Goal: Task Accomplishment & Management: Use online tool/utility

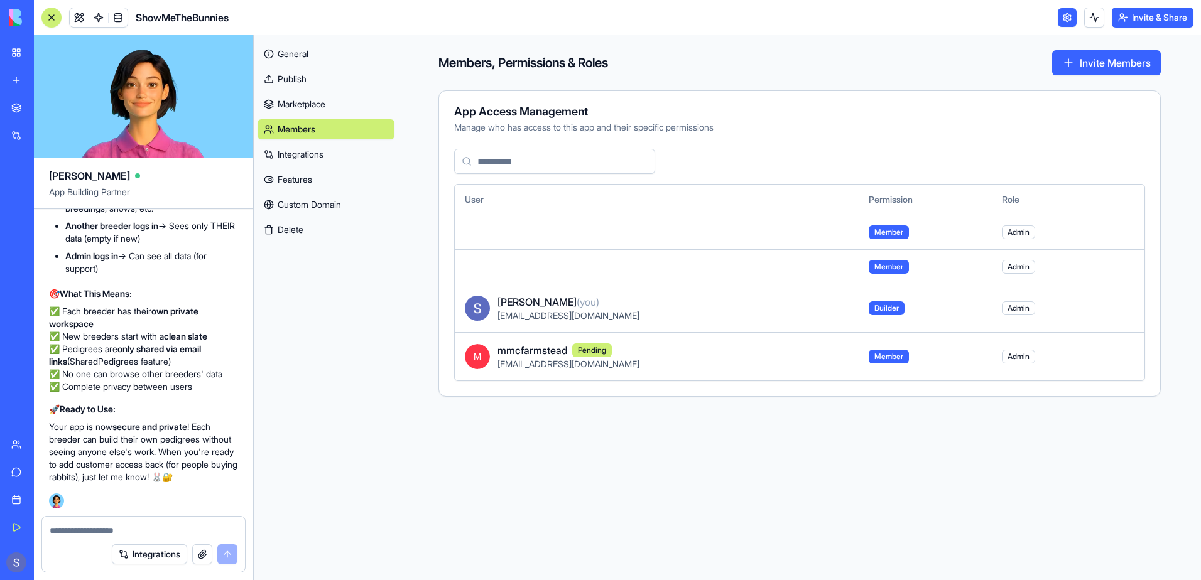
scroll to position [175710, 0]
drag, startPoint x: 63, startPoint y: 254, endPoint x: 142, endPoint y: 455, distance: 216.1
drag, startPoint x: 142, startPoint y: 455, endPoint x: 70, endPoint y: 329, distance: 145.7
copy ul "Dashboard Rabbits Breedings Litters Health Records Show Reports Upcoming Shows …"
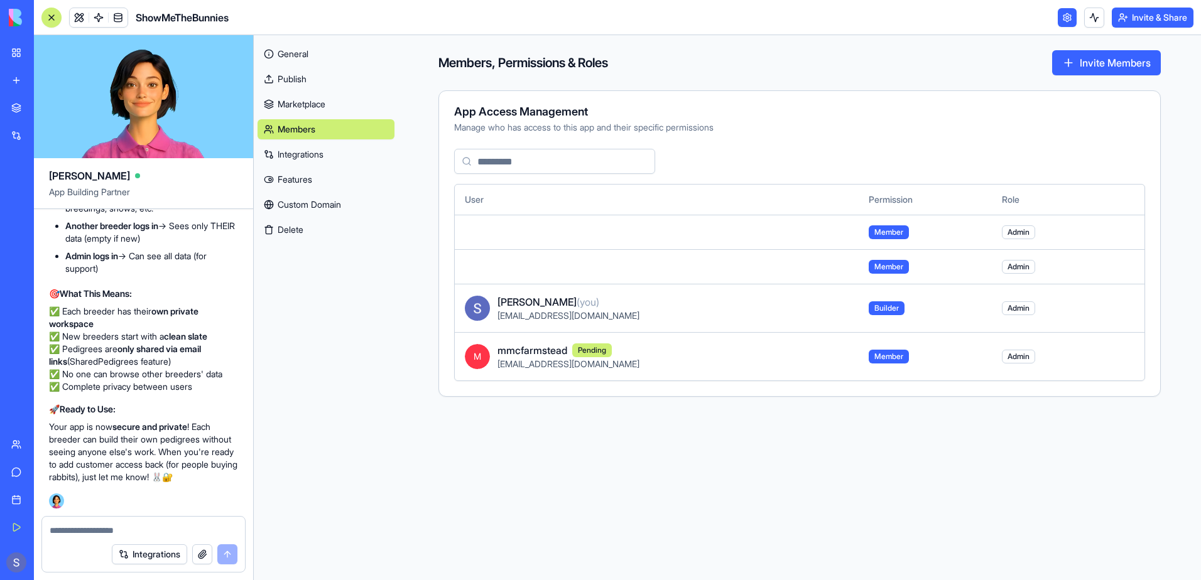
scroll to position [173009, 0]
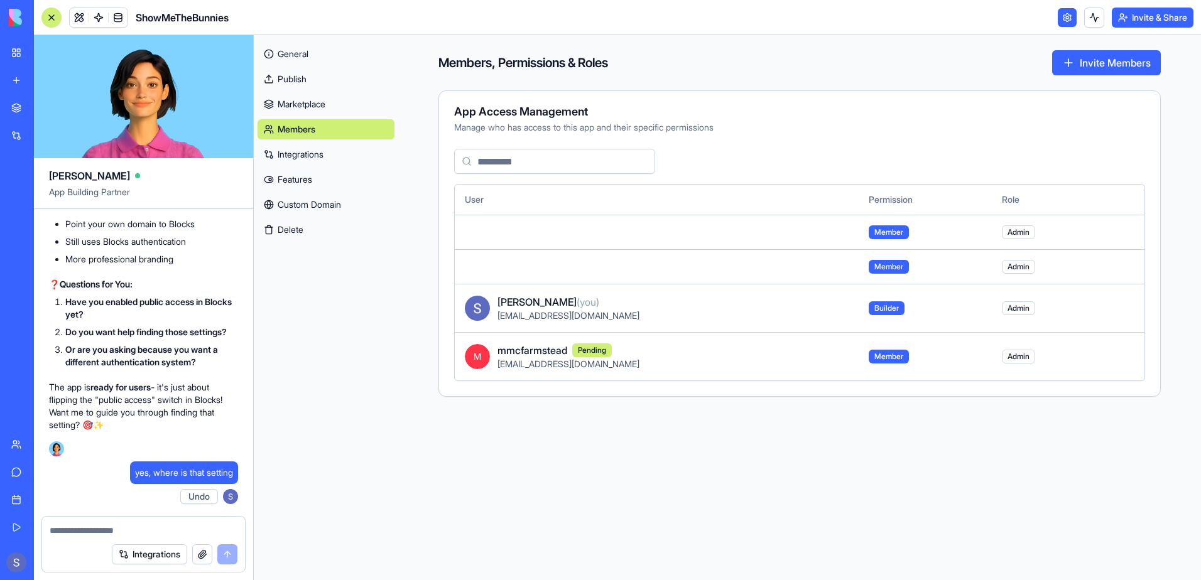
scroll to position [170622, 0]
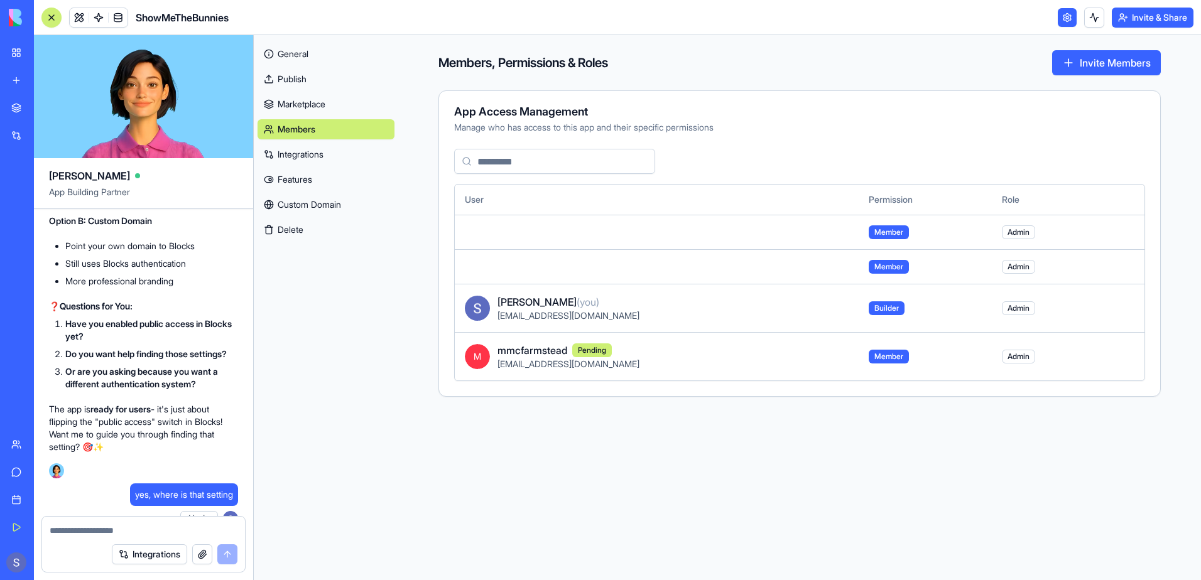
drag, startPoint x: 79, startPoint y: 320, endPoint x: 209, endPoint y: 434, distance: 173.2
drag, startPoint x: 209, startPoint y: 434, endPoint x: 121, endPoint y: 355, distance: 118.8
copy ul "Rabbit & Pedigree management ✅ Breeding program tracking ✅ Litter management ✅ …"
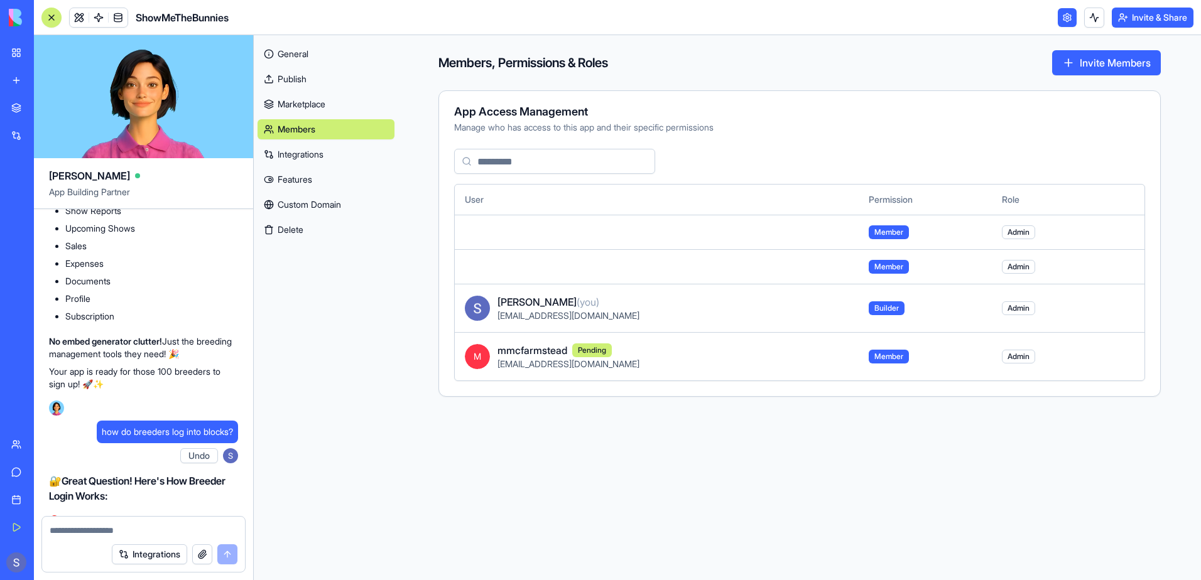
scroll to position [169805, 0]
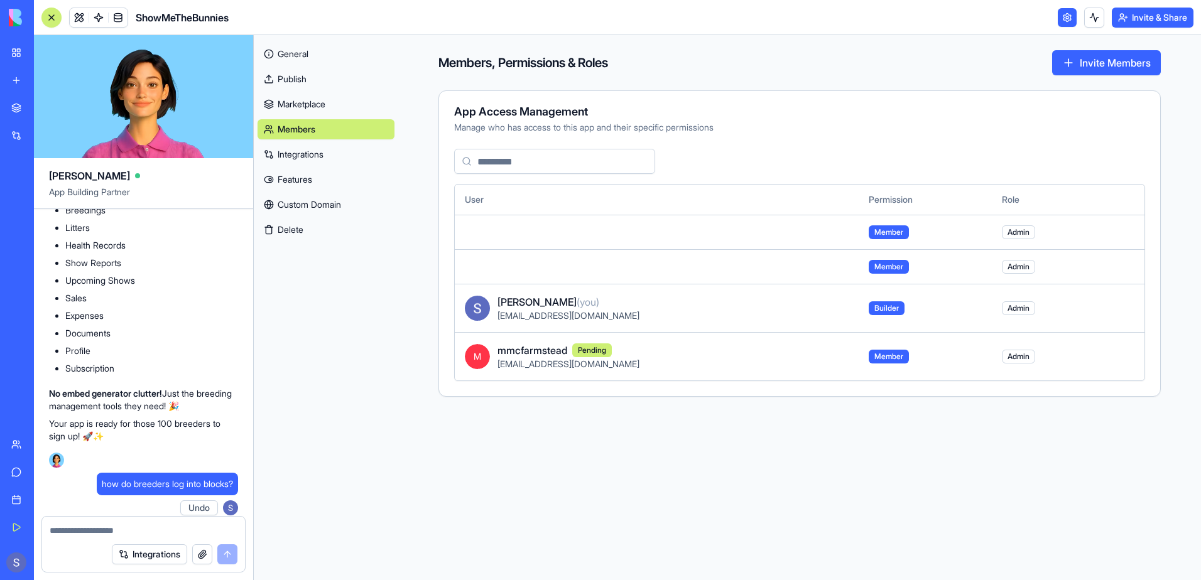
click at [298, 51] on link "General" at bounding box center [326, 54] width 137 height 20
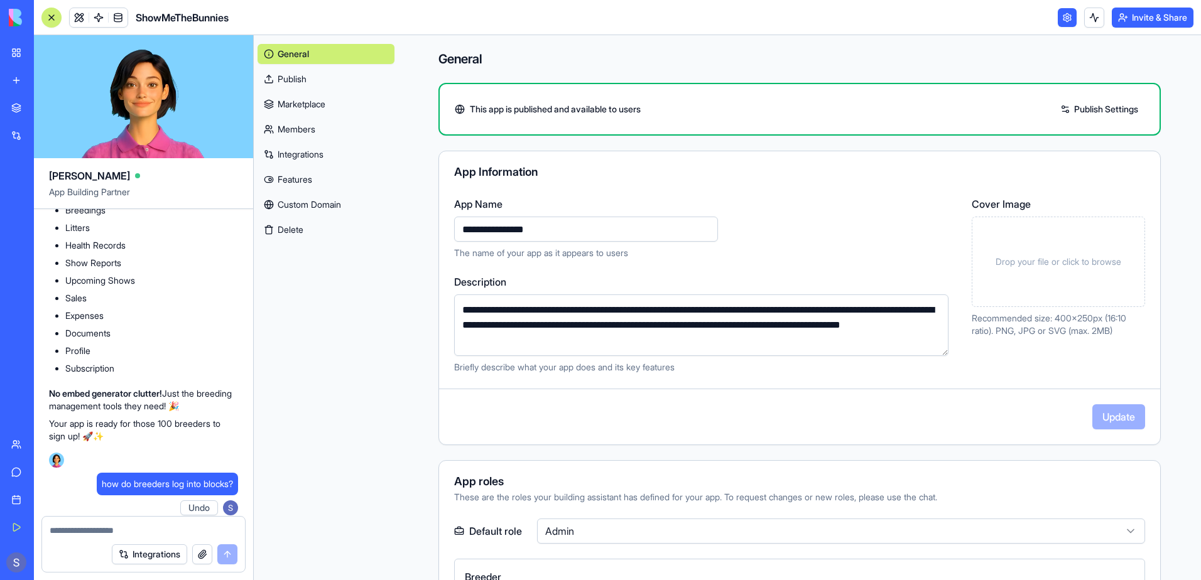
drag, startPoint x: 462, startPoint y: 308, endPoint x: 667, endPoint y: 350, distance: 208.3
click at [667, 350] on textarea "**********" at bounding box center [701, 326] width 495 height 62
click at [369, 395] on div "General Publish Marketplace Members Integrations Features Custom Domain Delete" at bounding box center [326, 307] width 144 height 545
click at [19, 29] on div at bounding box center [17, 17] width 26 height 35
click at [54, 60] on link "My Workspace" at bounding box center [29, 52] width 50 height 25
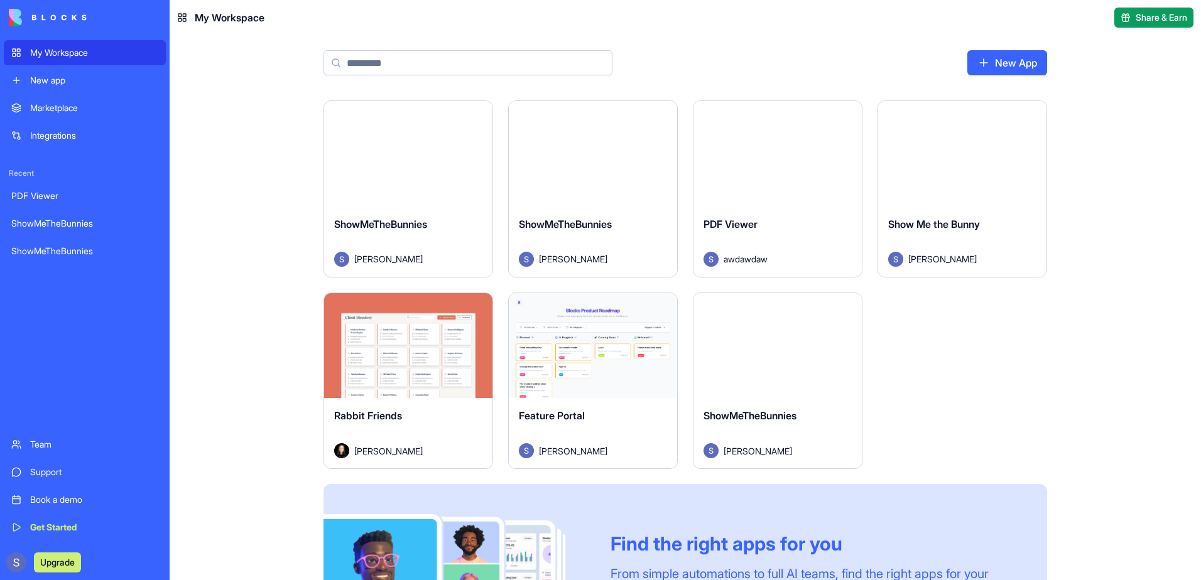
click at [778, 379] on div "Launch" at bounding box center [778, 346] width 168 height 106
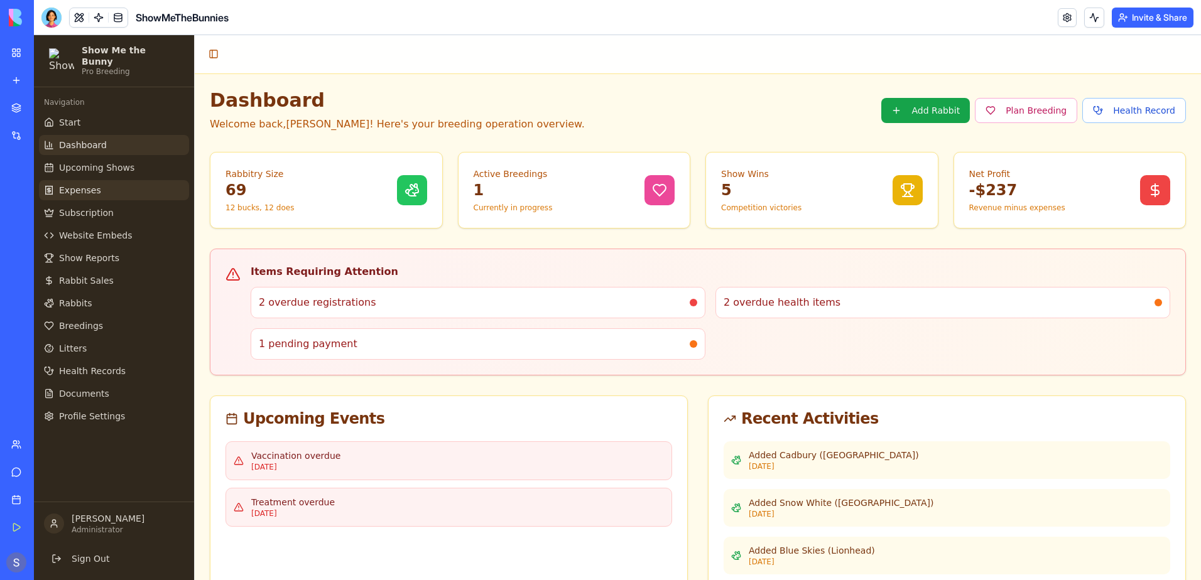
click at [90, 180] on link "Expenses" at bounding box center [114, 190] width 150 height 20
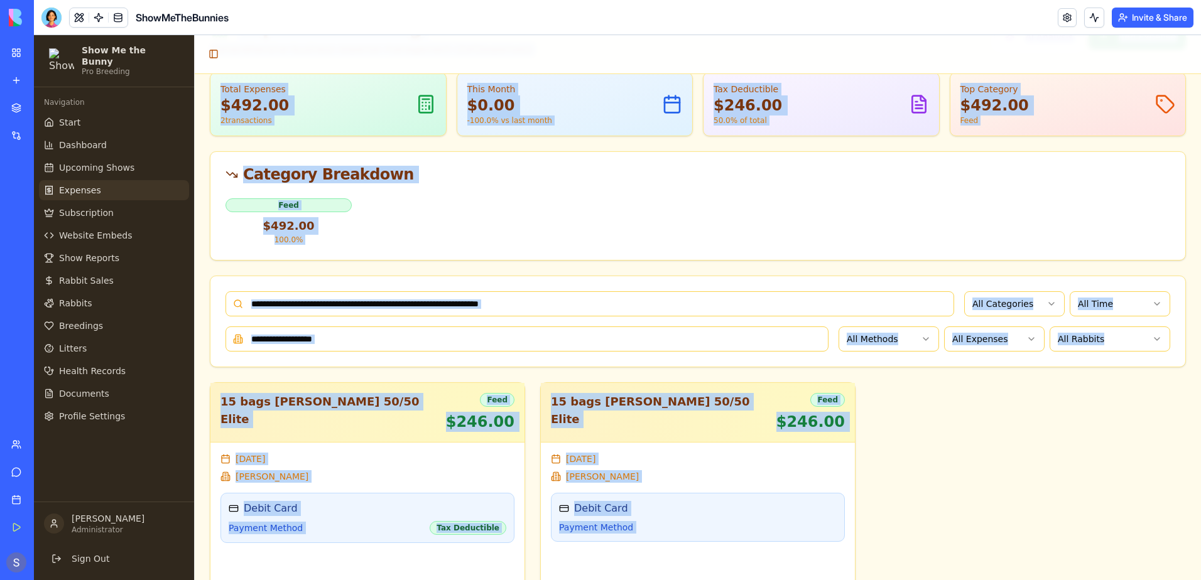
scroll to position [98, 0]
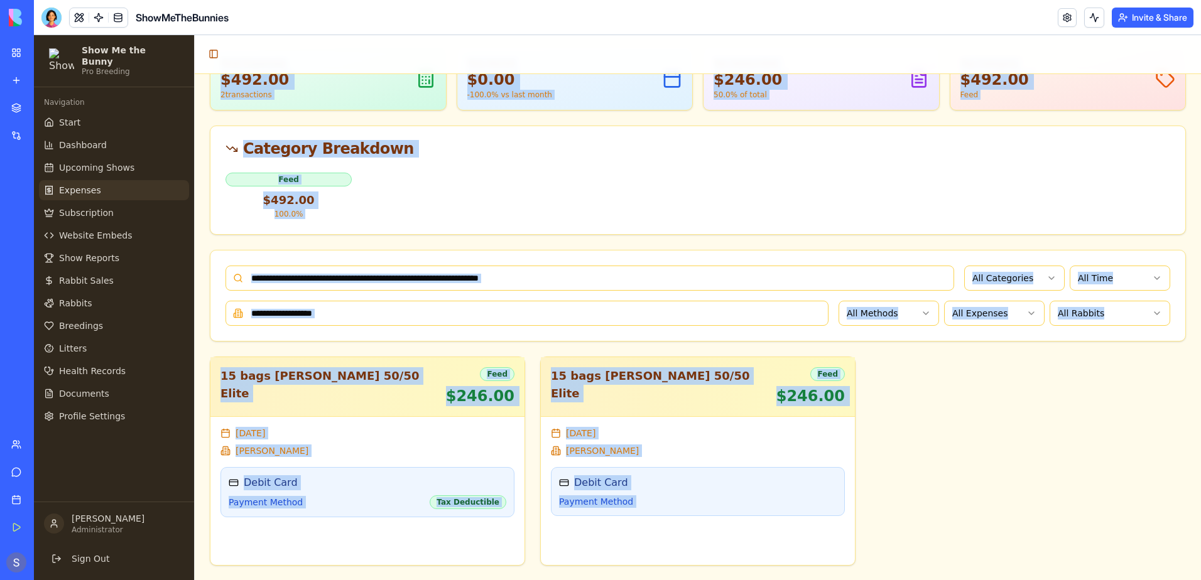
drag, startPoint x: 205, startPoint y: 81, endPoint x: 981, endPoint y: 574, distance: 919.0
click at [981, 574] on div "Expense Tracking Comprehensive business expense management ( 2 of 2 expenses) A…" at bounding box center [698, 278] width 1006 height 605
copy div "Expense Tracking Comprehensive business expense management ( 2 of 2 expenses) A…"
click at [438, 198] on div "Feed $492.00 100.0 %" at bounding box center [698, 196] width 945 height 48
